Goal: Information Seeking & Learning: Learn about a topic

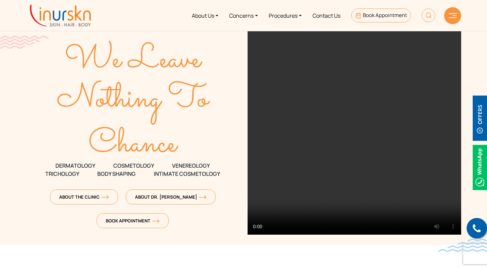
click at [428, 18] on img at bounding box center [428, 15] width 14 height 14
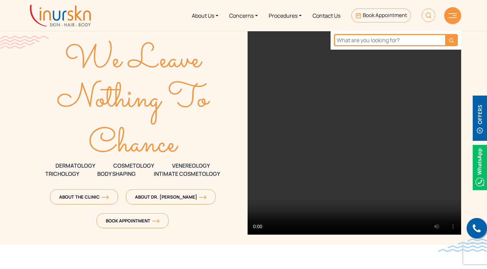
click at [365, 50] on video at bounding box center [353, 133] width 213 height 204
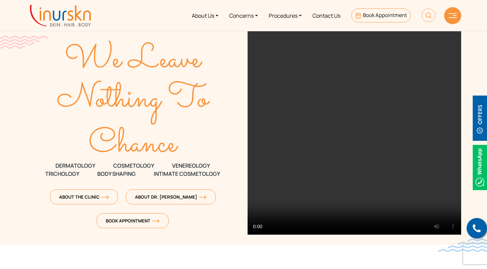
click at [428, 10] on img at bounding box center [428, 15] width 14 height 14
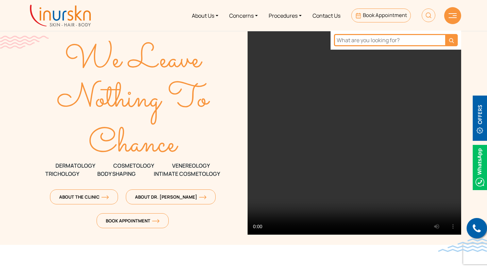
click at [376, 42] on input "text" at bounding box center [389, 40] width 111 height 12
type input "electrolyse"
click at [445, 34] on button "submit" at bounding box center [451, 40] width 13 height 12
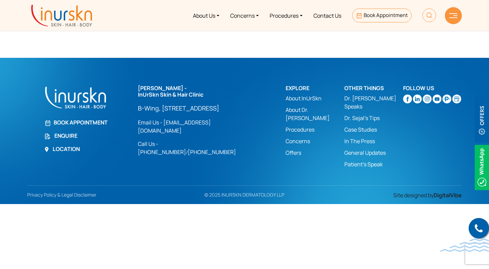
click at [246, 7] on link "Concerns" at bounding box center [244, 15] width 39 height 25
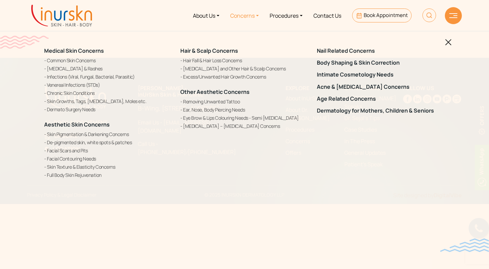
click at [351, 85] on link "Acne & [MEDICAL_DATA] Concerns" at bounding box center [381, 87] width 128 height 6
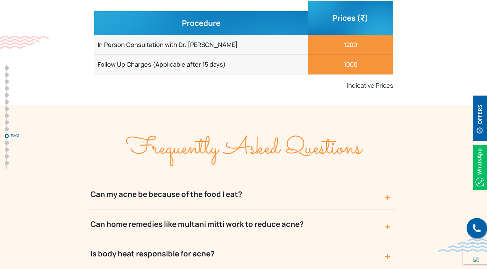
scroll to position [2846, 0]
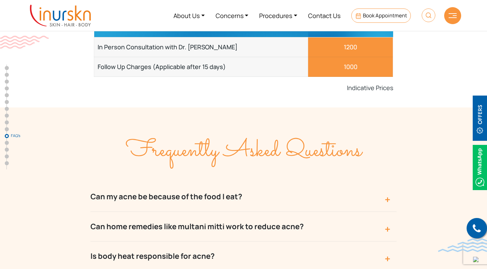
click at [210, 241] on button "Is body heat responsible for acne?" at bounding box center [243, 256] width 306 height 30
click at [227, 182] on button "Can my acne be because of the food I eat?" at bounding box center [243, 197] width 306 height 30
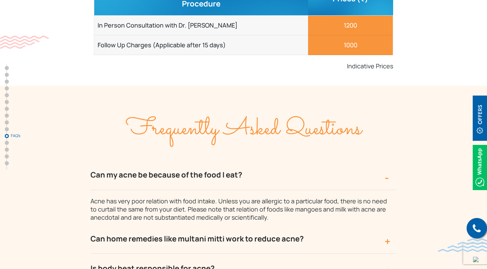
scroll to position [2906, 0]
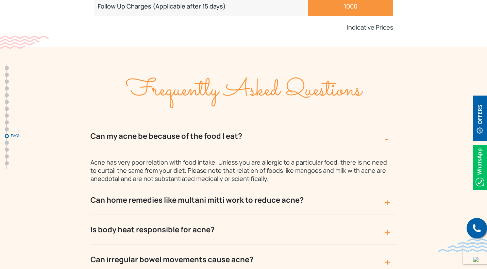
click at [384, 185] on button "Can home remedies like multani mitti work to reduce acne?" at bounding box center [243, 200] width 306 height 30
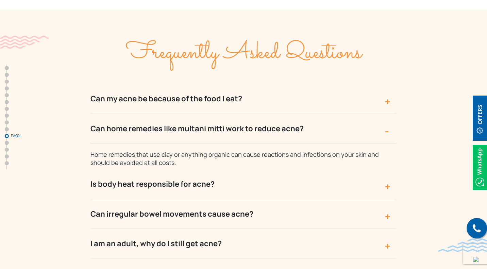
scroll to position [2944, 0]
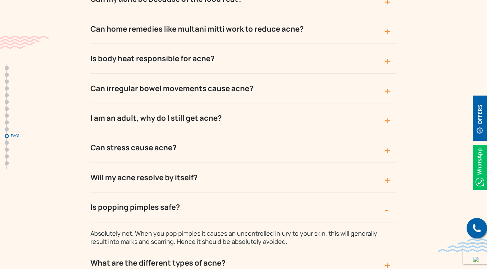
click at [191, 248] on button "What are the different types of acne?" at bounding box center [243, 263] width 306 height 30
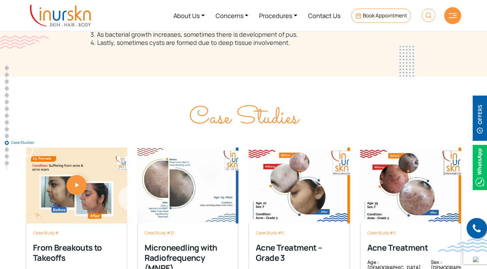
scroll to position [3279, 0]
